Goal: Task Accomplishment & Management: Complete application form

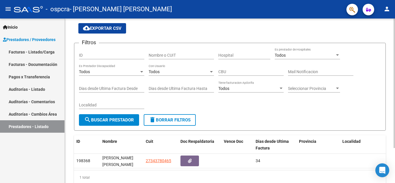
scroll to position [29, 0]
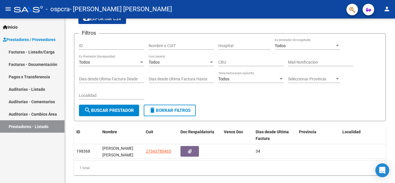
click at [28, 52] on link "Facturas - Listado/Carga" at bounding box center [32, 52] width 65 height 12
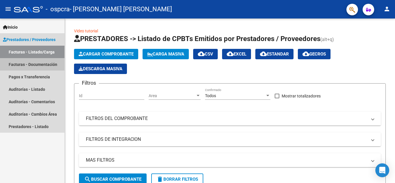
click at [45, 62] on link "Facturas - Documentación" at bounding box center [32, 64] width 65 height 12
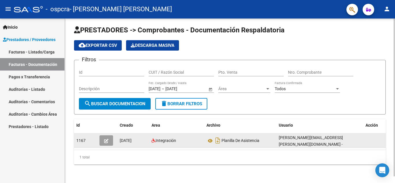
scroll to position [7, 0]
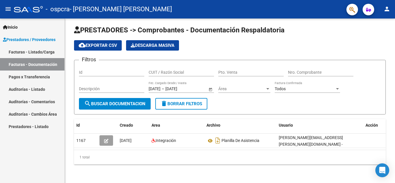
click at [36, 51] on link "Facturas - Listado/Carga" at bounding box center [32, 52] width 65 height 12
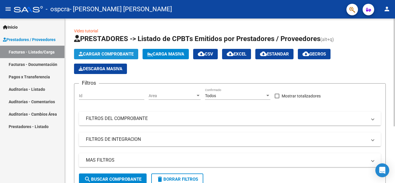
click at [113, 55] on span "Cargar Comprobante" at bounding box center [106, 53] width 55 height 5
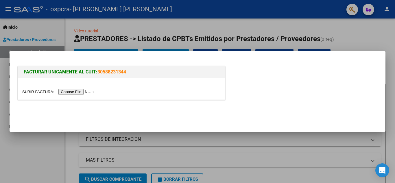
click at [81, 93] on input "file" at bounding box center [58, 92] width 73 height 6
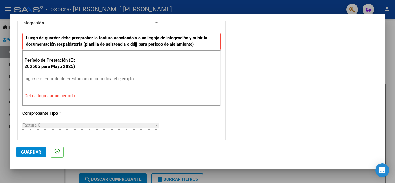
scroll to position [145, 0]
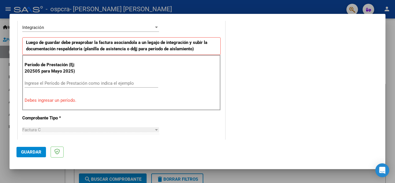
click at [100, 84] on input "Ingrese el Período de Prestación como indica el ejemplo" at bounding box center [92, 83] width 134 height 5
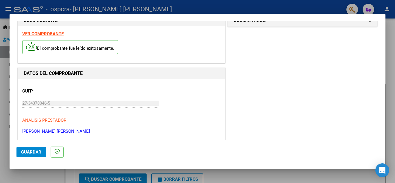
scroll to position [0, 0]
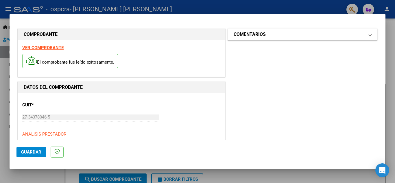
type input "202509"
click at [274, 36] on mat-panel-title "COMENTARIOS" at bounding box center [299, 34] width 131 height 7
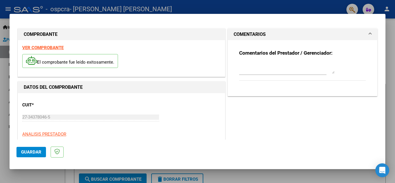
click at [274, 36] on mat-panel-title "COMENTARIOS" at bounding box center [299, 34] width 131 height 7
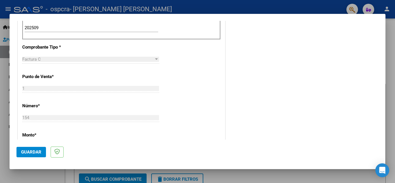
scroll to position [202, 0]
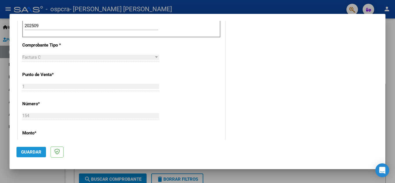
click at [34, 152] on span "Guardar" at bounding box center [31, 152] width 20 height 5
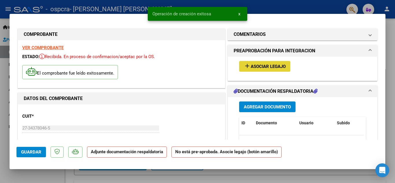
click at [260, 67] on span "Asociar Legajo" at bounding box center [268, 66] width 35 height 5
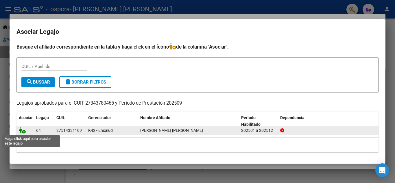
click at [22, 132] on icon at bounding box center [22, 130] width 7 height 6
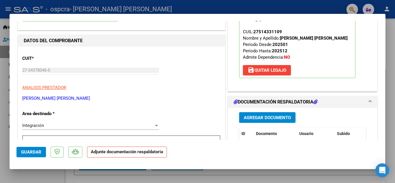
scroll to position [87, 0]
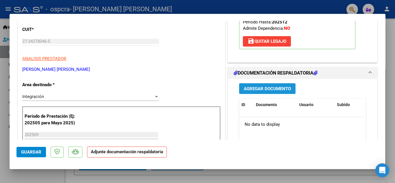
click at [258, 88] on span "Agregar Documento" at bounding box center [267, 88] width 47 height 5
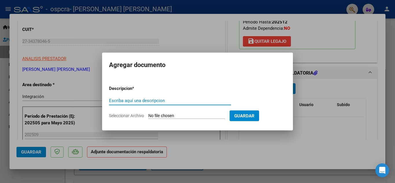
click at [194, 102] on input "Escriba aquí una descripcion" at bounding box center [170, 100] width 122 height 5
type input "Planilla asistencia"
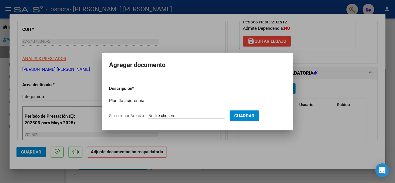
click at [183, 116] on input "Seleccionar Archivo" at bounding box center [186, 115] width 77 height 5
type input "C:\fakepath\IMG-20250902-WA0036.jpg"
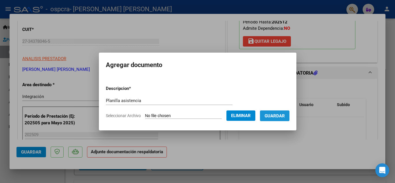
click at [285, 117] on span "Guardar" at bounding box center [275, 115] width 20 height 5
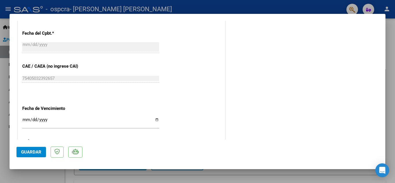
scroll to position [399, 0]
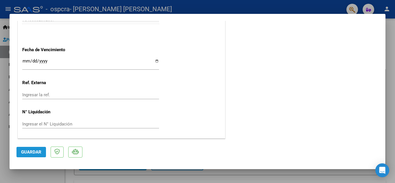
click at [36, 154] on span "Guardar" at bounding box center [31, 152] width 20 height 5
click at [34, 150] on span "Guardar" at bounding box center [31, 152] width 20 height 5
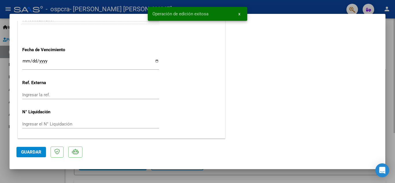
click at [395, 26] on div at bounding box center [197, 91] width 395 height 183
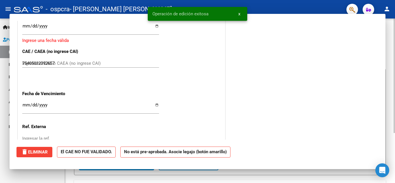
type input "$ 0,00"
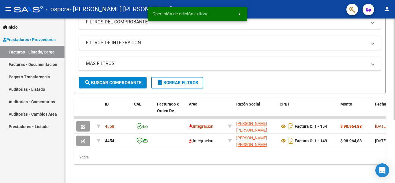
scroll to position [101, 0]
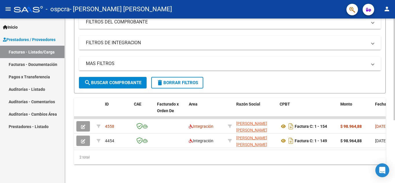
click at [173, 155] on div "2 total" at bounding box center [230, 157] width 312 height 14
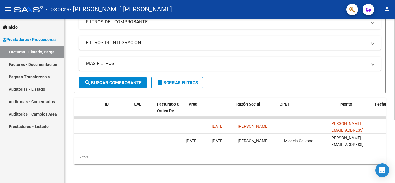
scroll to position [0, 0]
